Goal: Use online tool/utility: Use online tool/utility

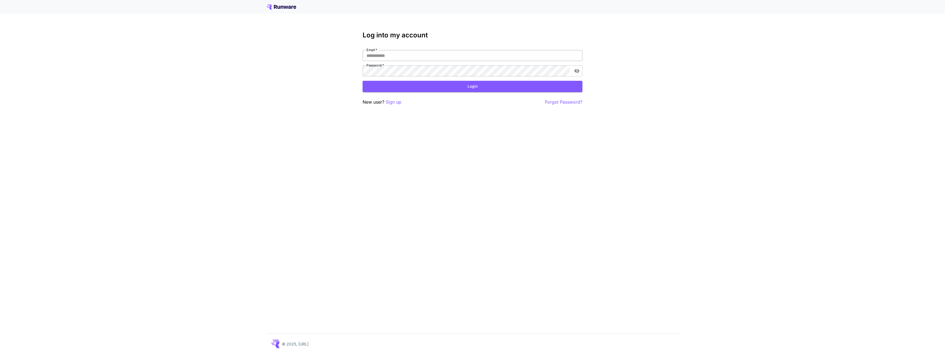
click at [426, 55] on input "Email   *" at bounding box center [473, 55] width 220 height 11
type input "**********"
click at [486, 91] on button "Login" at bounding box center [473, 86] width 220 height 11
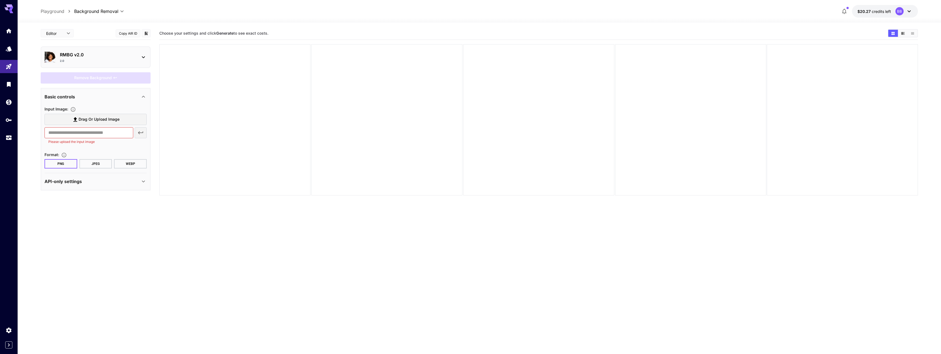
click at [226, 229] on section "Choose your settings and click Generate to see exact costs." at bounding box center [538, 204] width 758 height 354
click at [214, 135] on div at bounding box center [234, 119] width 151 height 151
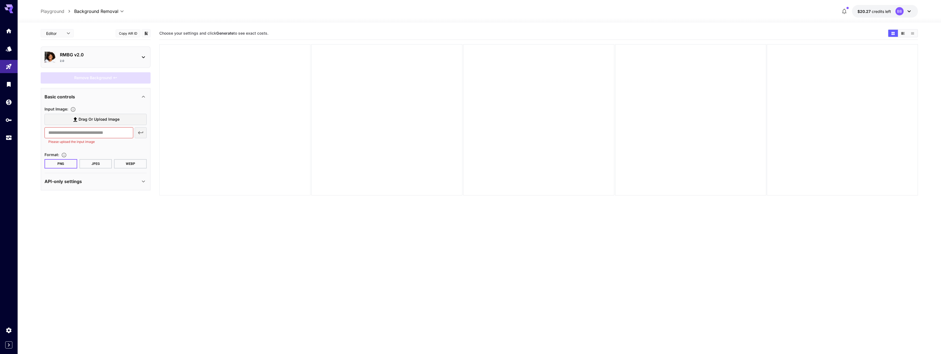
click at [249, 192] on div at bounding box center [234, 119] width 151 height 151
click at [269, 133] on div at bounding box center [234, 119] width 151 height 151
click at [94, 59] on div "2.0" at bounding box center [98, 61] width 76 height 4
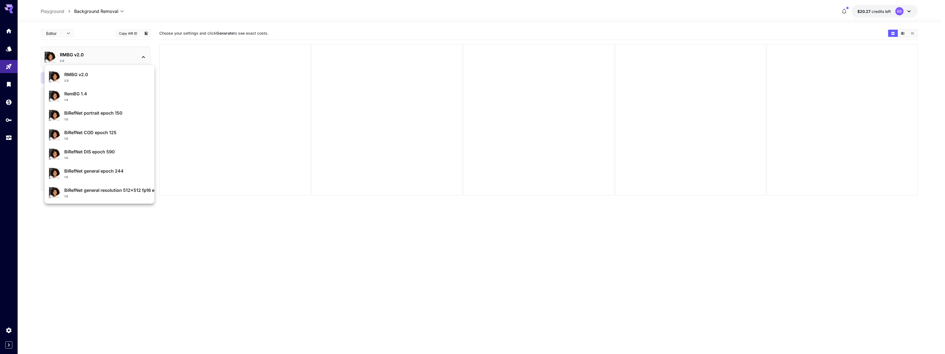
click at [97, 81] on div "2.0" at bounding box center [107, 81] width 86 height 4
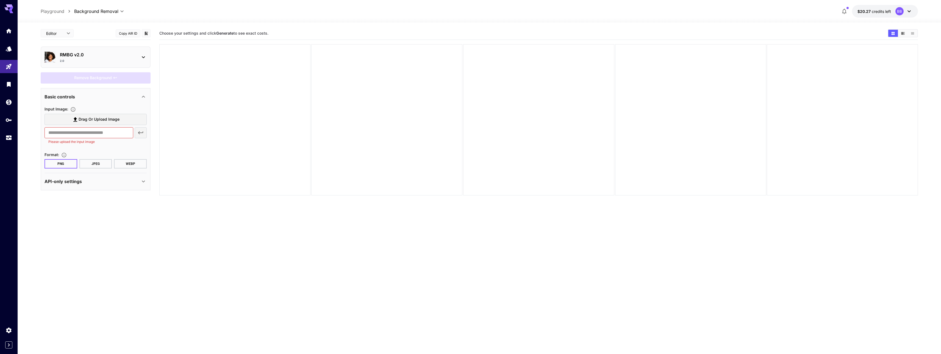
click at [84, 121] on span "Drag or upload image" at bounding box center [99, 119] width 41 height 7
click at [0, 0] on input "Drag or upload image" at bounding box center [0, 0] width 0 height 0
type input "**********"
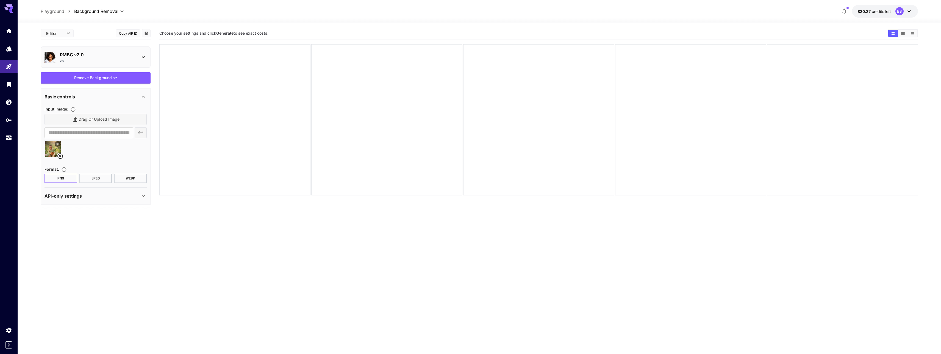
click at [91, 124] on div "Drag or upload image" at bounding box center [96, 119] width 102 height 11
click at [92, 123] on div "Drag or upload image" at bounding box center [96, 119] width 102 height 11
click at [94, 121] on div "Drag or upload image" at bounding box center [96, 119] width 102 height 11
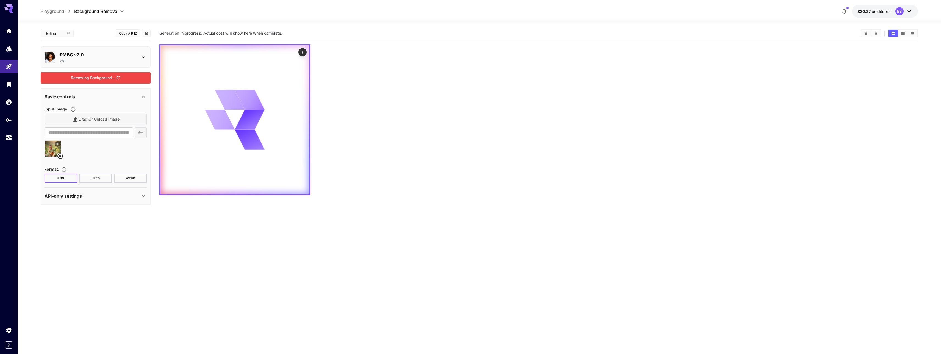
click at [103, 81] on div "Removing Background..." at bounding box center [96, 77] width 110 height 11
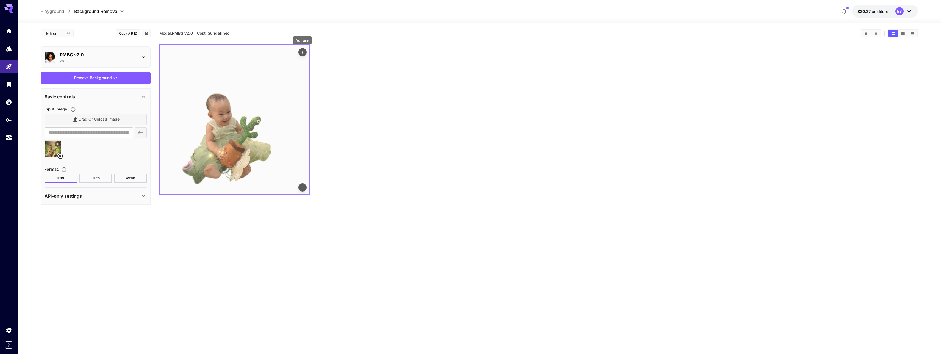
click at [303, 53] on icon "Actions" at bounding box center [302, 52] width 5 height 5
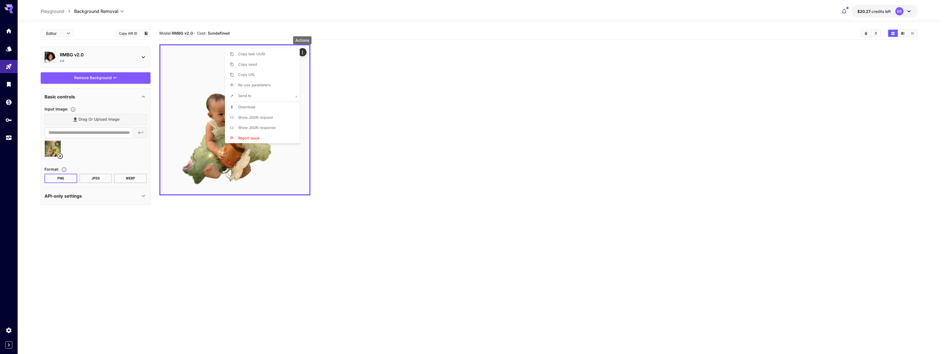
click at [253, 117] on span "Show JSON request" at bounding box center [255, 117] width 35 height 4
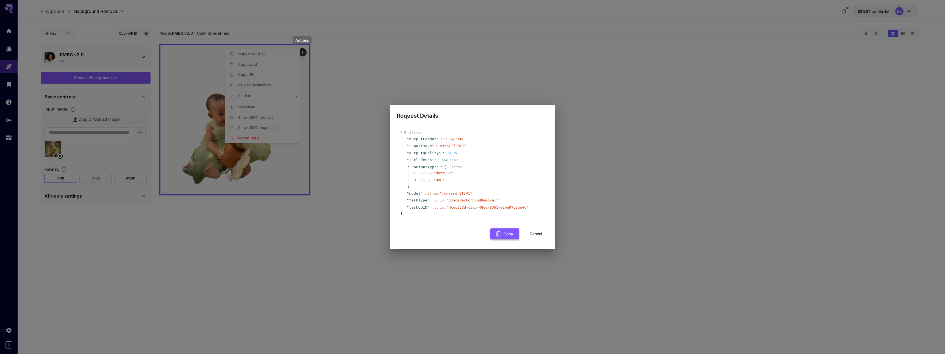
click at [516, 238] on button "Copy" at bounding box center [504, 233] width 29 height 11
click at [533, 240] on button "Cancel" at bounding box center [536, 233] width 25 height 11
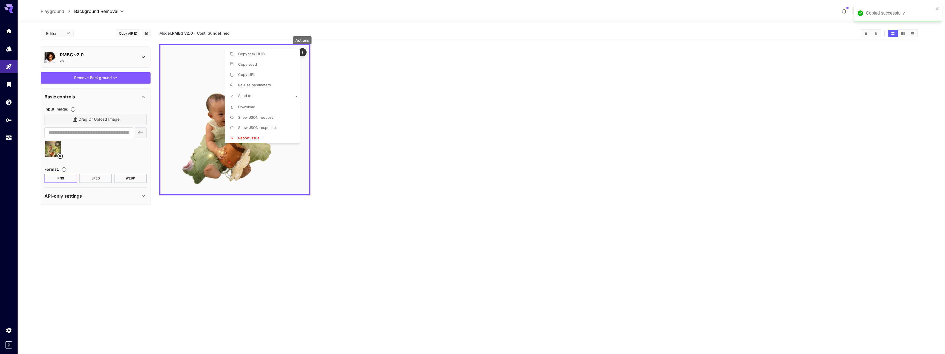
click at [391, 165] on div at bounding box center [472, 177] width 945 height 354
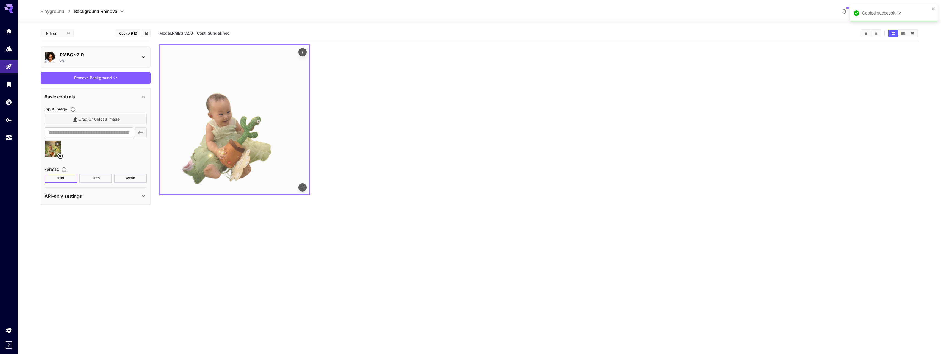
click at [300, 188] on icon "Open in fullscreen" at bounding box center [302, 187] width 5 height 5
